Goal: Information Seeking & Learning: Learn about a topic

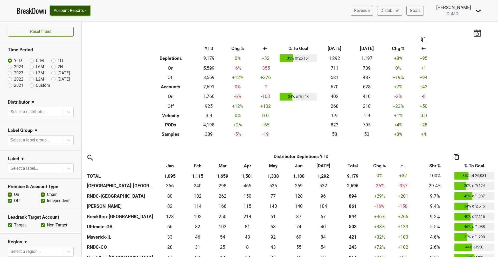
click at [71, 12] on button "Account Reports" at bounding box center [70, 11] width 40 height 10
click at [68, 24] on link "SuperRanker" at bounding box center [74, 22] width 46 height 8
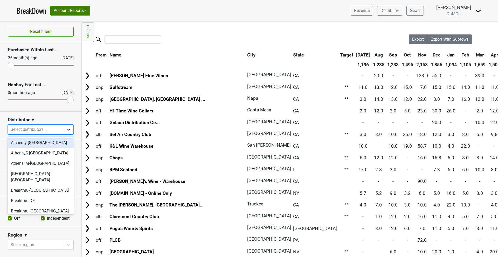
click at [70, 129] on icon at bounding box center [68, 129] width 5 height 5
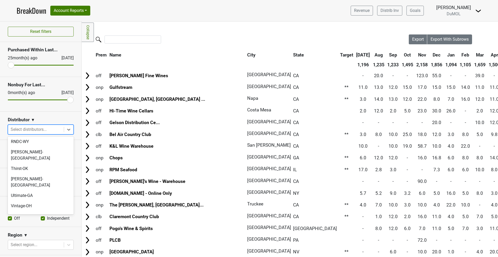
click at [31, 242] on div "[PERSON_NAME]" at bounding box center [41, 247] width 66 height 10
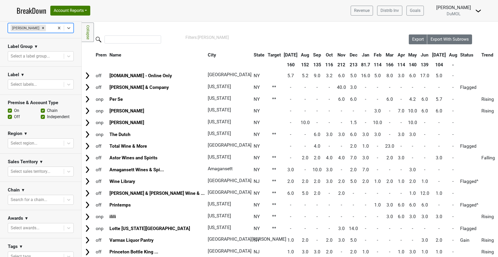
scroll to position [121, 0]
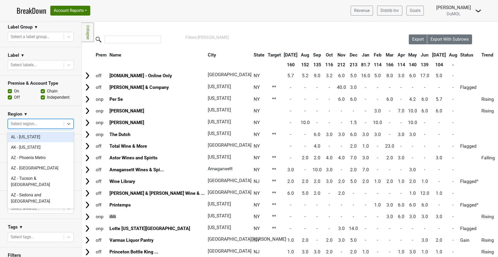
click at [34, 122] on div at bounding box center [36, 123] width 51 height 7
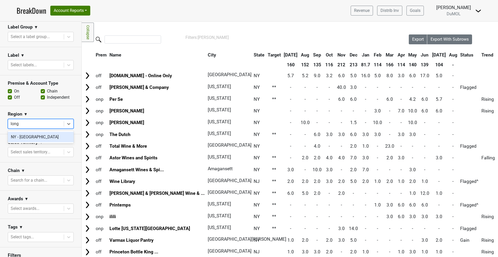
type input "long i"
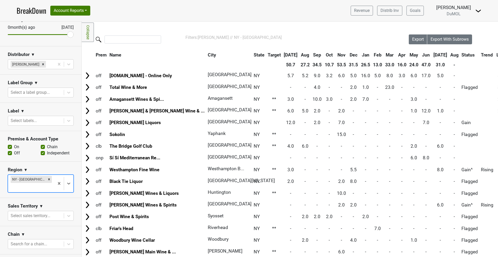
scroll to position [53, 0]
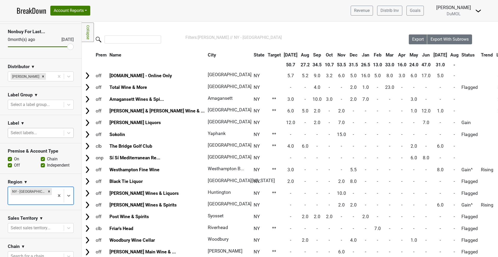
click at [40, 132] on div at bounding box center [36, 132] width 51 height 7
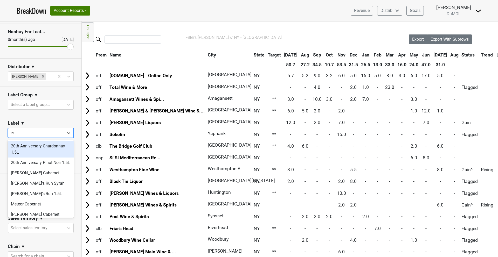
type input "e"
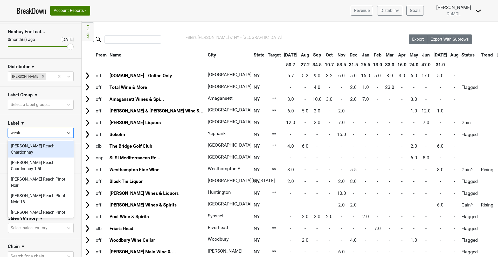
type input "[PERSON_NAME]"
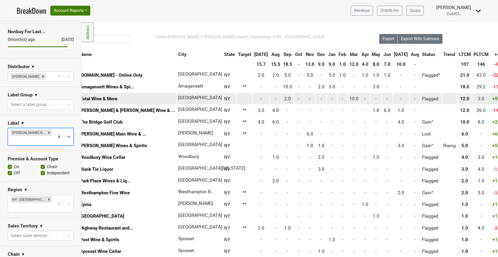
scroll to position [1, 0]
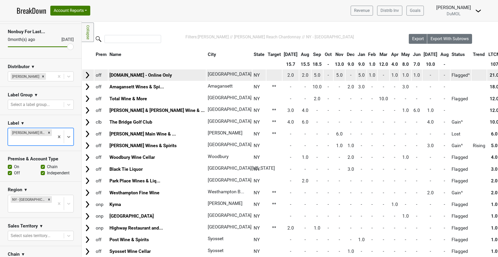
click at [87, 73] on img at bounding box center [87, 75] width 8 height 8
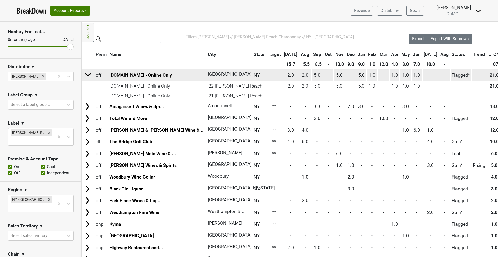
click at [87, 73] on img at bounding box center [88, 75] width 8 height 8
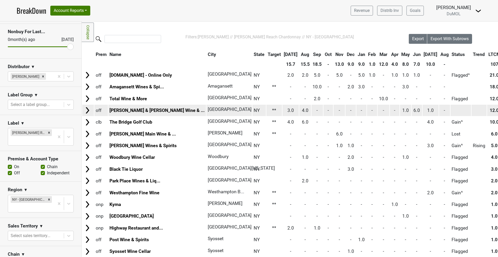
click at [87, 111] on img at bounding box center [87, 111] width 8 height 8
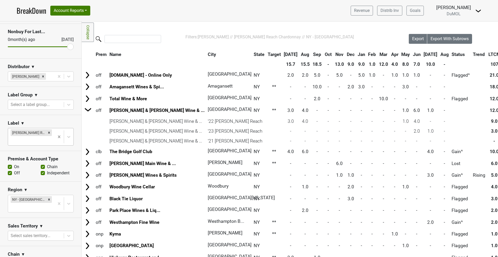
scroll to position [0, 0]
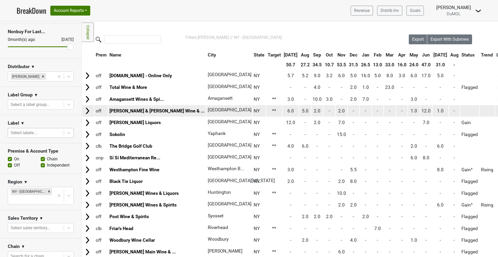
click at [87, 113] on img at bounding box center [87, 111] width 8 height 8
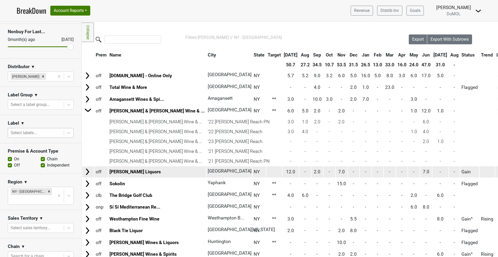
click at [83, 172] on img at bounding box center [87, 172] width 8 height 8
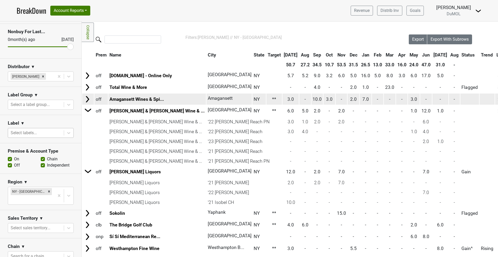
click at [83, 101] on td at bounding box center [88, 99] width 12 height 11
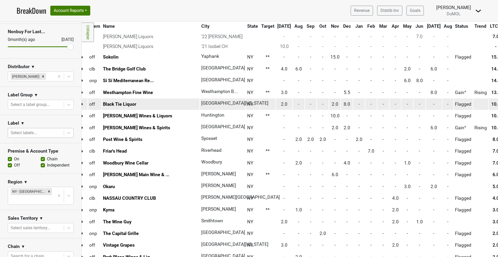
scroll to position [245, 0]
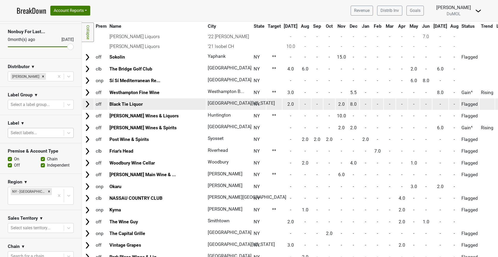
click at [86, 104] on img at bounding box center [87, 104] width 8 height 8
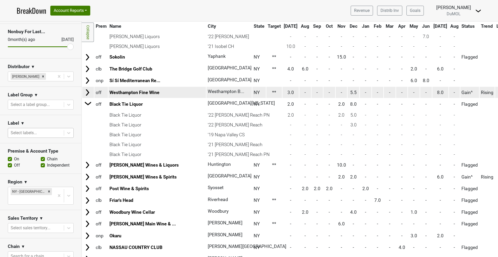
click at [87, 94] on img at bounding box center [87, 93] width 8 height 8
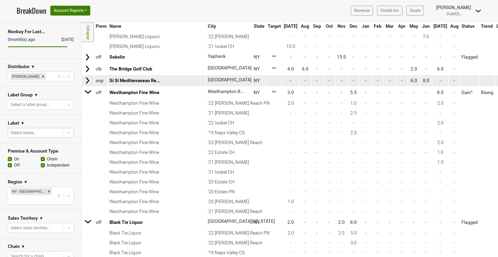
click at [88, 81] on img at bounding box center [87, 81] width 8 height 8
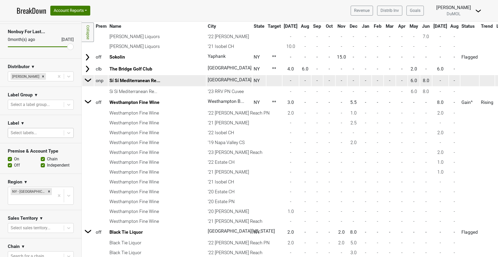
click at [88, 81] on img at bounding box center [88, 80] width 8 height 8
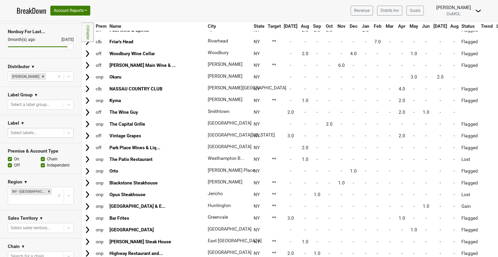
scroll to position [523, 0]
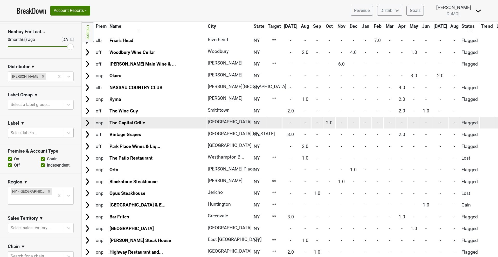
click at [88, 124] on img at bounding box center [87, 123] width 8 height 8
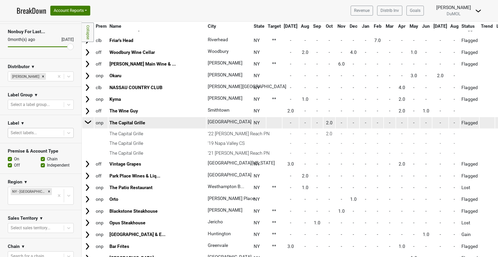
click at [88, 124] on img at bounding box center [88, 122] width 8 height 8
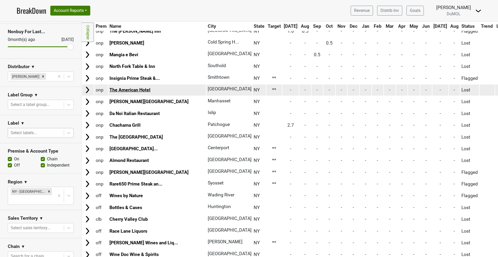
scroll to position [1004, 0]
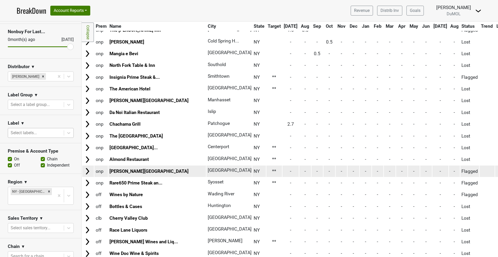
click at [89, 170] on img at bounding box center [87, 171] width 8 height 8
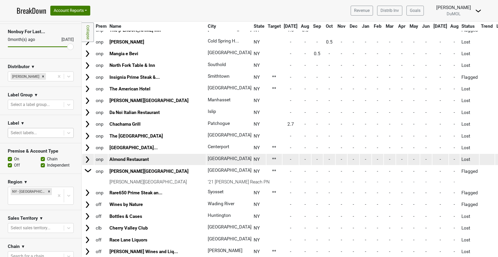
click at [85, 160] on img at bounding box center [87, 160] width 8 height 8
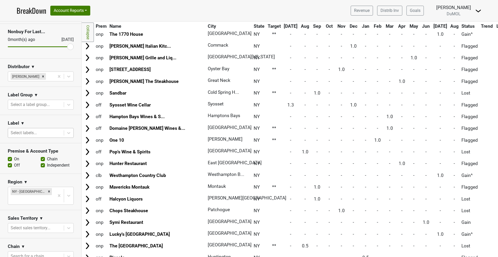
scroll to position [752, 0]
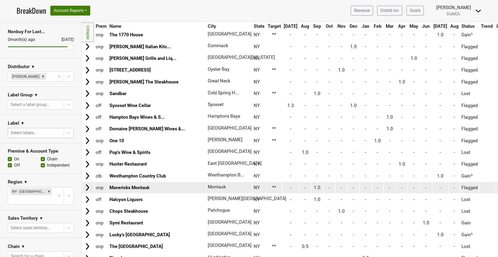
click at [85, 187] on img at bounding box center [87, 188] width 8 height 8
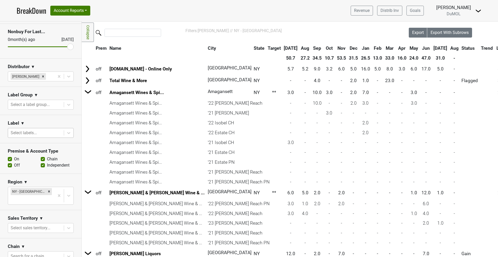
scroll to position [0, 0]
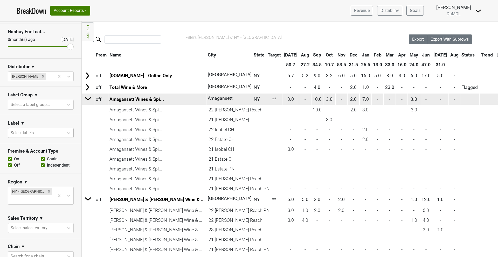
click at [89, 99] on img at bounding box center [88, 99] width 8 height 8
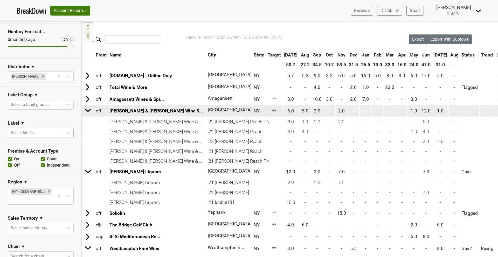
click at [89, 115] on td at bounding box center [87, 111] width 11 height 12
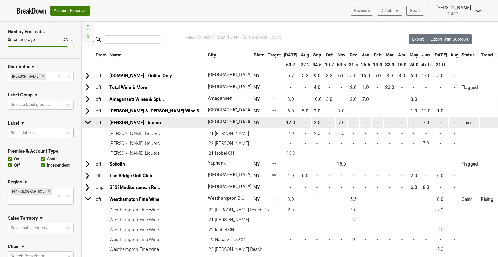
click at [85, 120] on img at bounding box center [88, 122] width 8 height 8
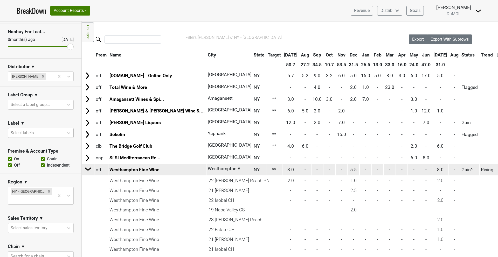
click at [85, 170] on img at bounding box center [88, 169] width 8 height 8
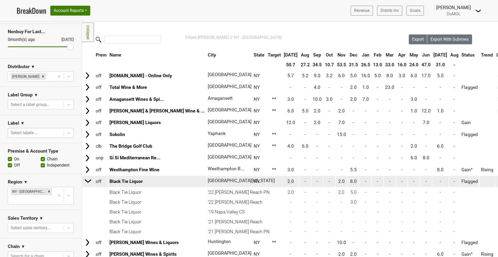
click at [89, 182] on img at bounding box center [88, 181] width 8 height 8
